Goal: Check status: Check status

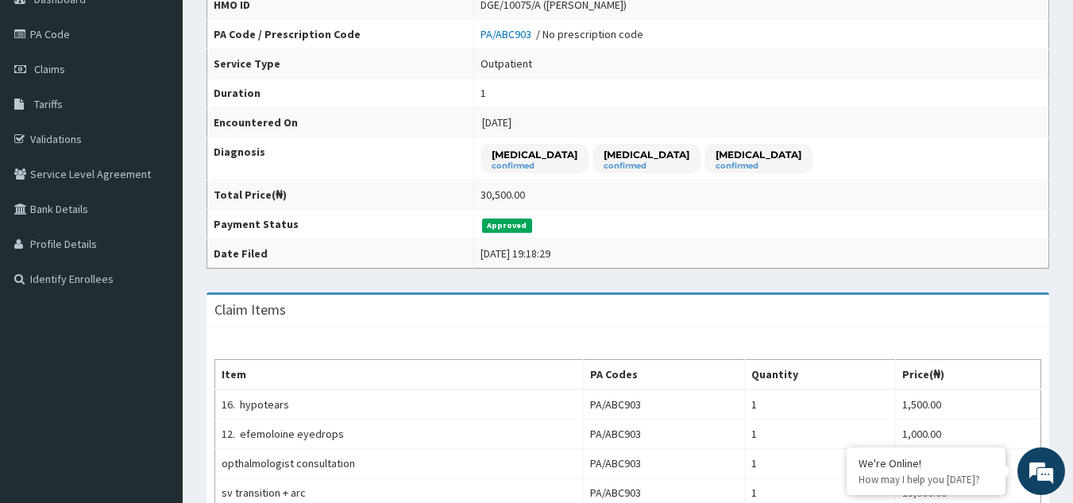
scroll to position [28, 0]
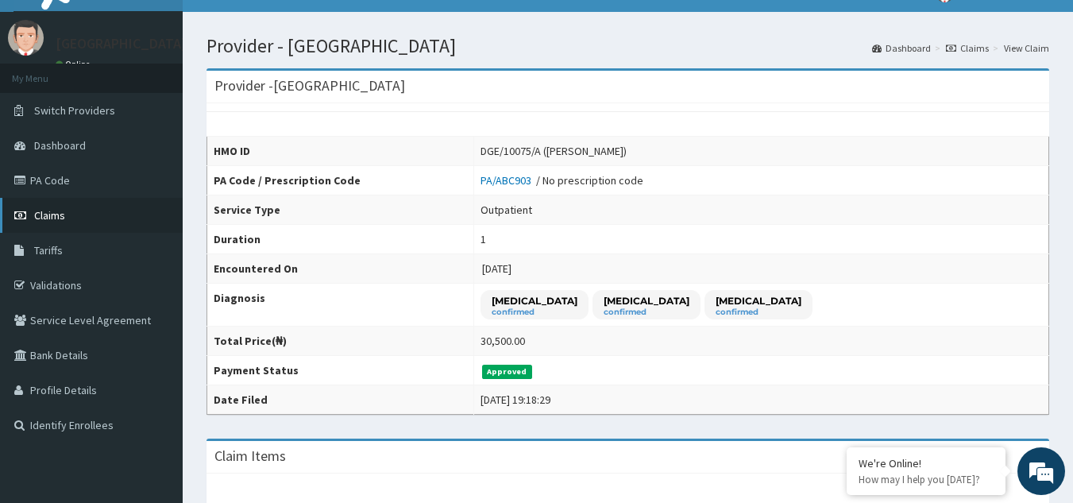
click at [60, 203] on link "Claims" at bounding box center [91, 215] width 183 height 35
